Goal: Use online tool/utility: Utilize a website feature to perform a specific function

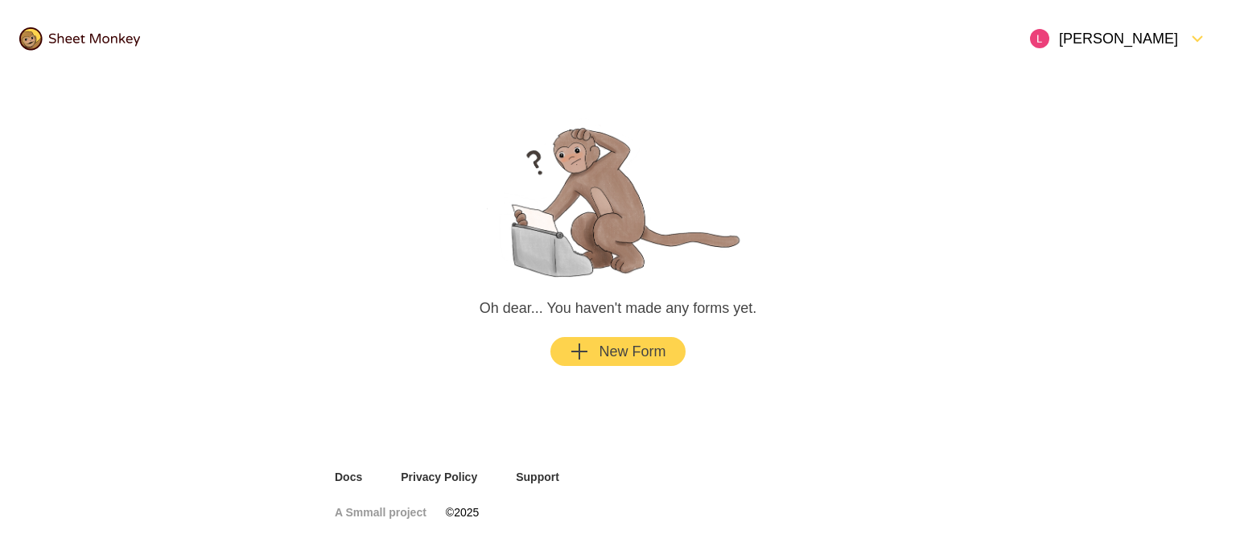
click at [586, 350] on icon "Add" at bounding box center [579, 351] width 19 height 19
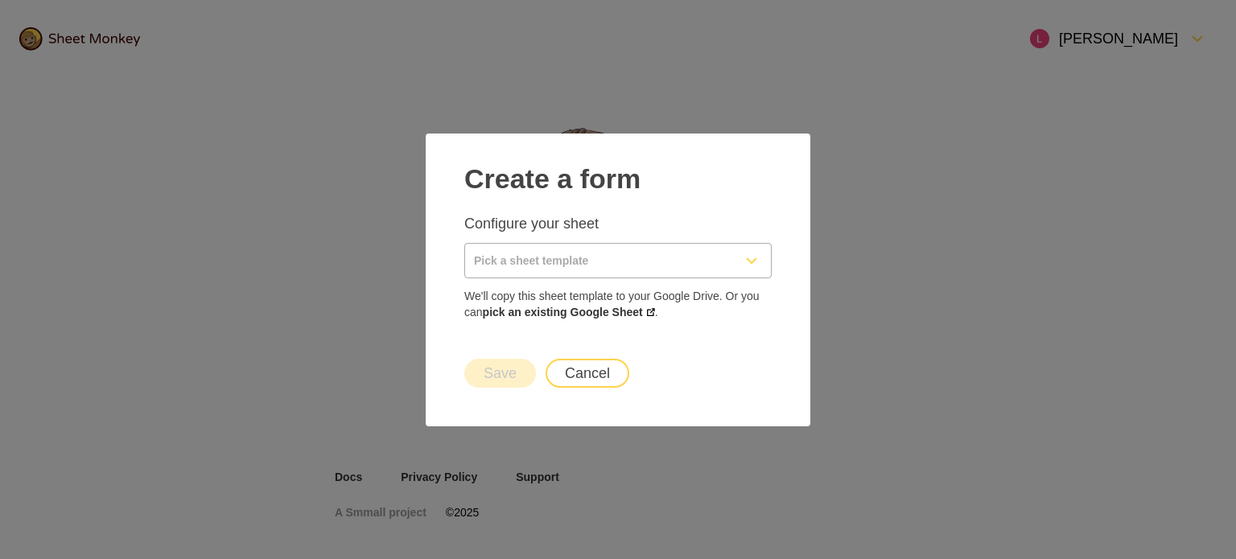
click at [604, 251] on input "Pick a sheet template" at bounding box center [598, 261] width 267 height 34
click at [637, 232] on p "Configure your sheet" at bounding box center [617, 223] width 307 height 19
click at [604, 311] on link "pick an existing Google Sheet" at bounding box center [569, 312] width 172 height 13
click at [709, 258] on input "Pick a sheet template" at bounding box center [598, 261] width 267 height 34
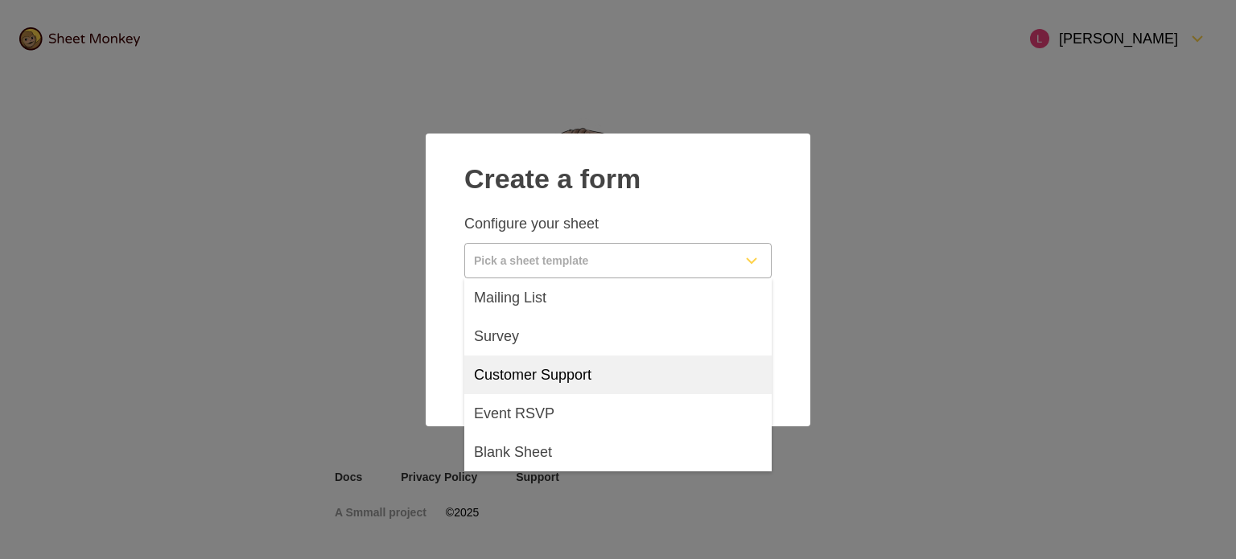
click at [650, 364] on div "Customer Support" at bounding box center [617, 375] width 307 height 39
type input "Customer Support"
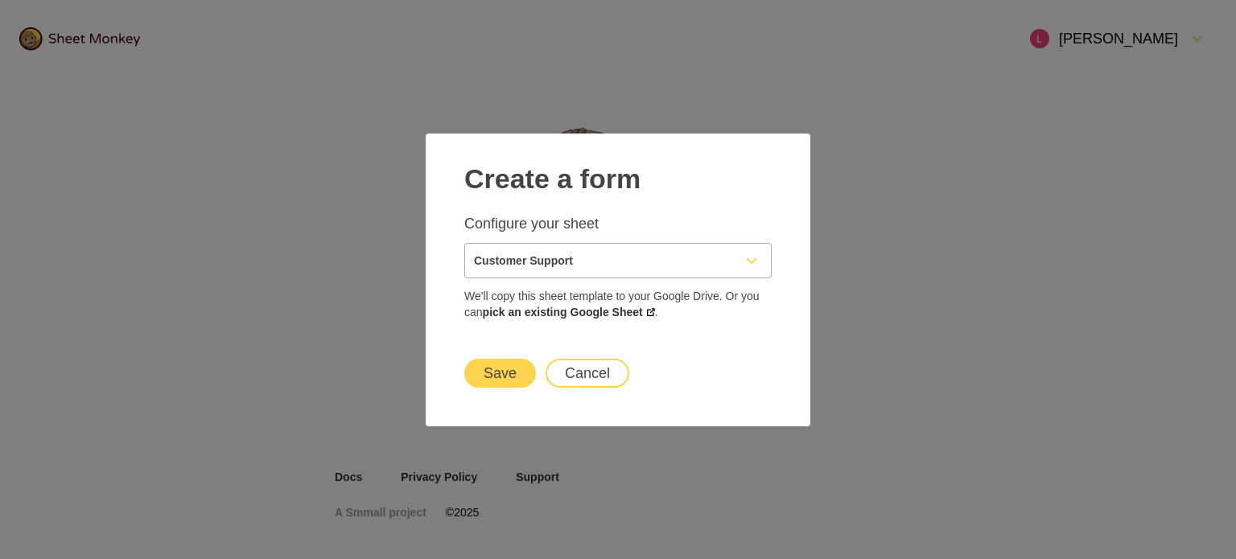
click at [515, 373] on button "Save" at bounding box center [500, 373] width 72 height 29
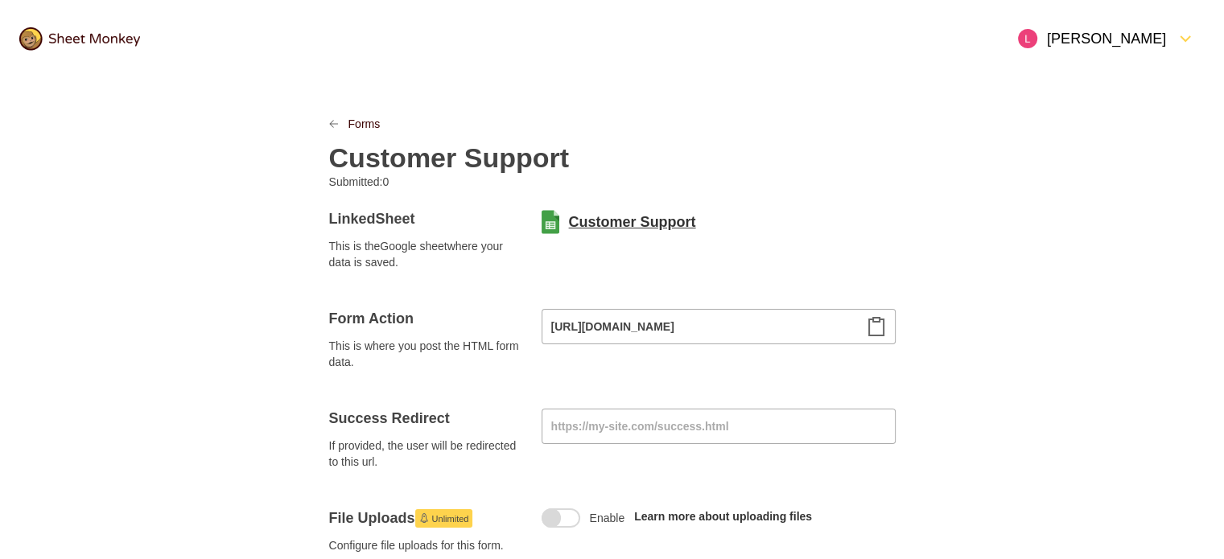
click at [595, 221] on link "Customer Support" at bounding box center [632, 221] width 127 height 19
click at [329, 122] on icon "LinkPrevious" at bounding box center [334, 124] width 10 height 10
click at [361, 125] on link "Forms" at bounding box center [364, 124] width 32 height 16
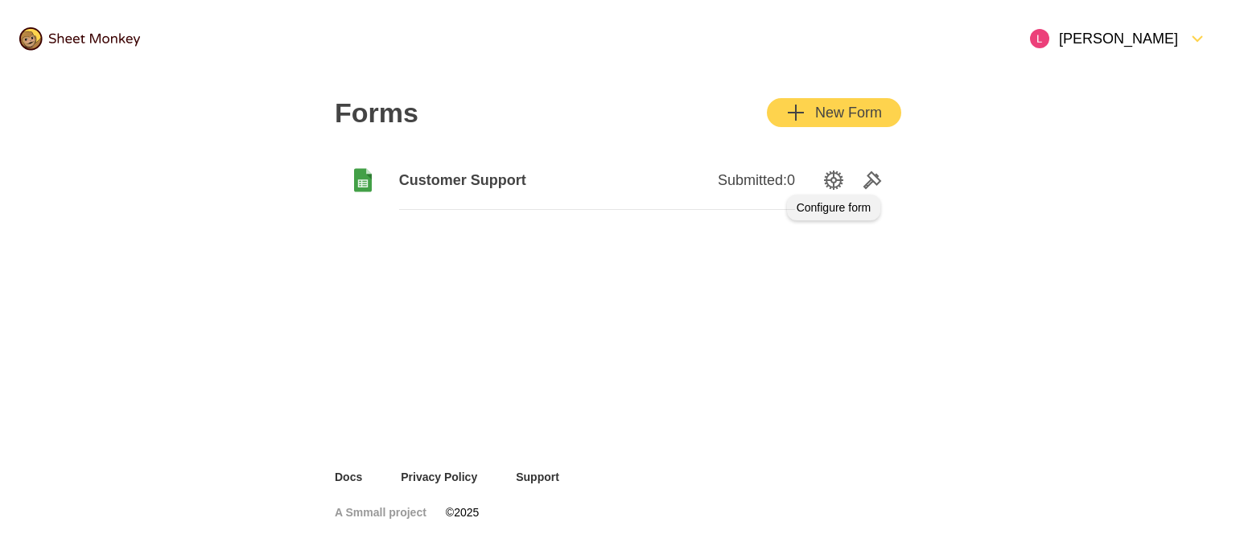
click at [834, 172] on icon "SettingsOption" at bounding box center [833, 180] width 19 height 19
